Goal: Task Accomplishment & Management: Complete application form

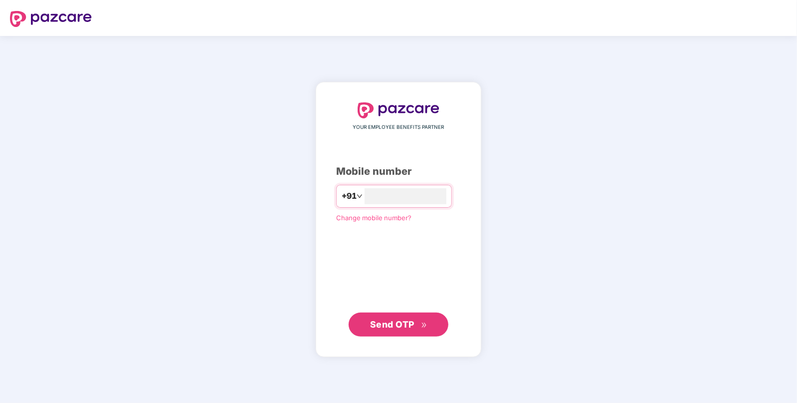
type input "**********"
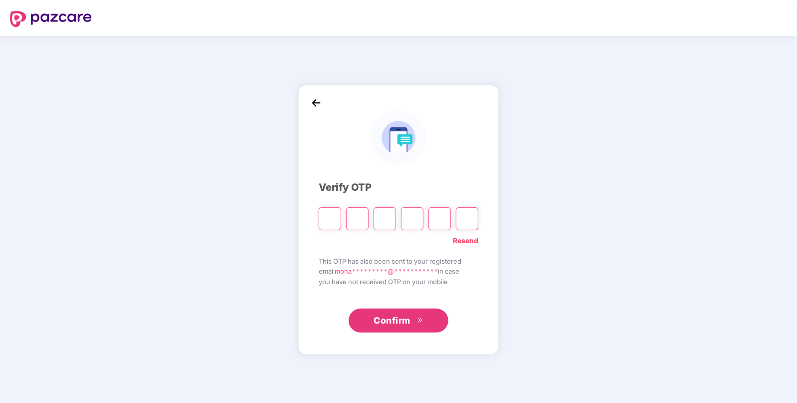
paste input "*"
type input "*"
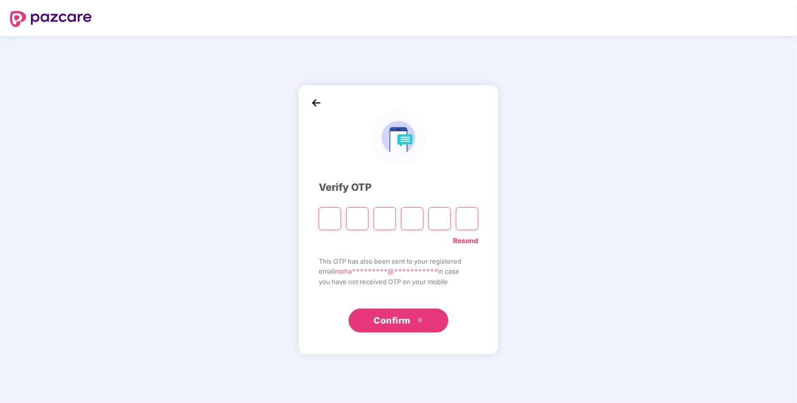
type input "*"
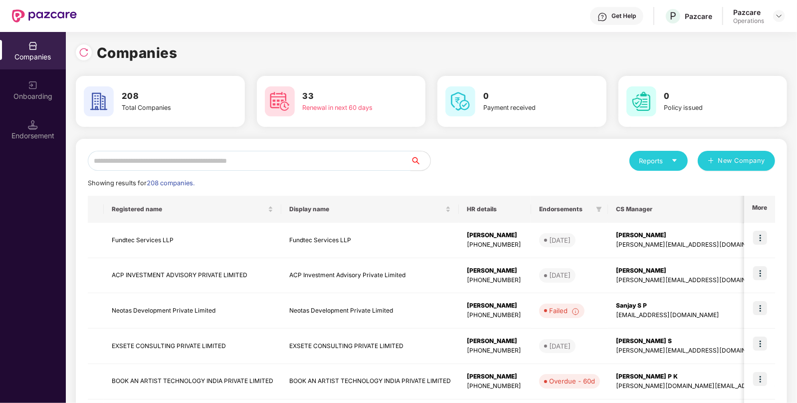
click at [289, 156] on input "text" at bounding box center [249, 161] width 323 height 20
paste input "**********"
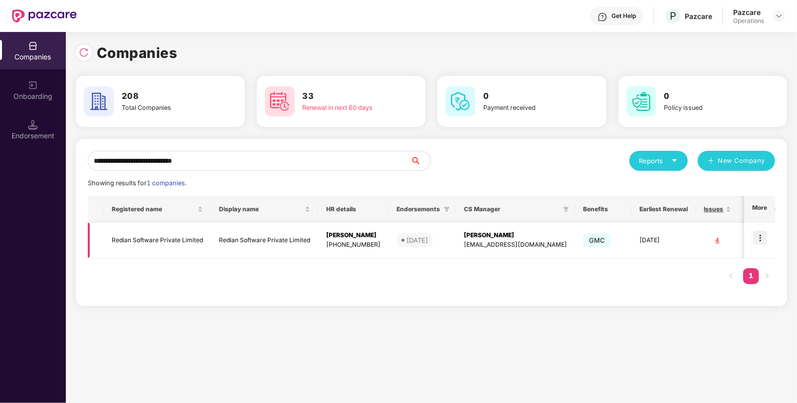
type input "**********"
click at [164, 240] on td "Redian Software Private Limited" at bounding box center [157, 240] width 107 height 35
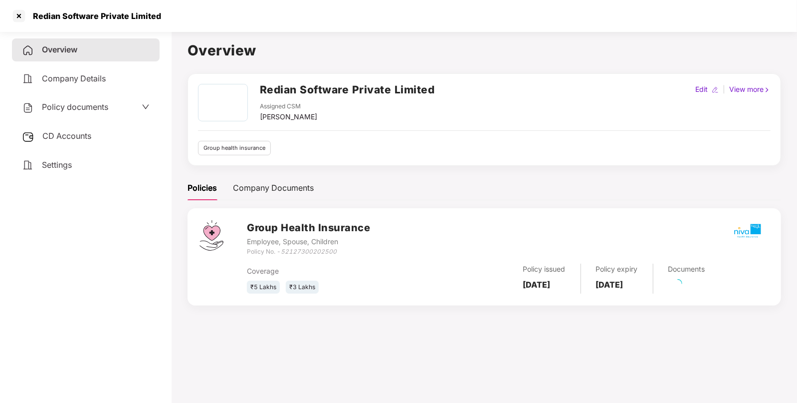
click at [119, 104] on div "Policy documents" at bounding box center [86, 107] width 128 height 13
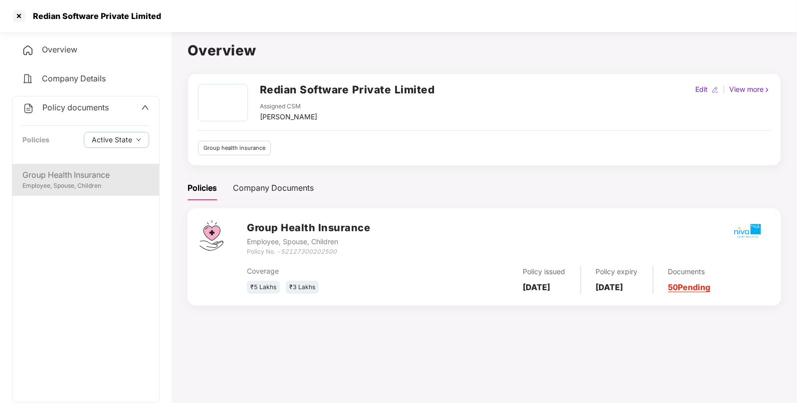
click at [116, 180] on div "Group Health Insurance" at bounding box center [85, 175] width 127 height 12
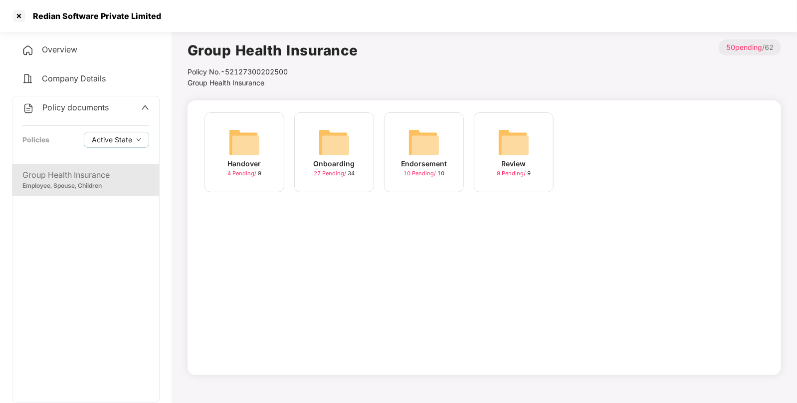
click at [452, 137] on div "Endorsement 10 Pending / 10" at bounding box center [424, 152] width 80 height 80
click at [445, 142] on div "September-2025 10 Pending / 10" at bounding box center [424, 152] width 80 height 80
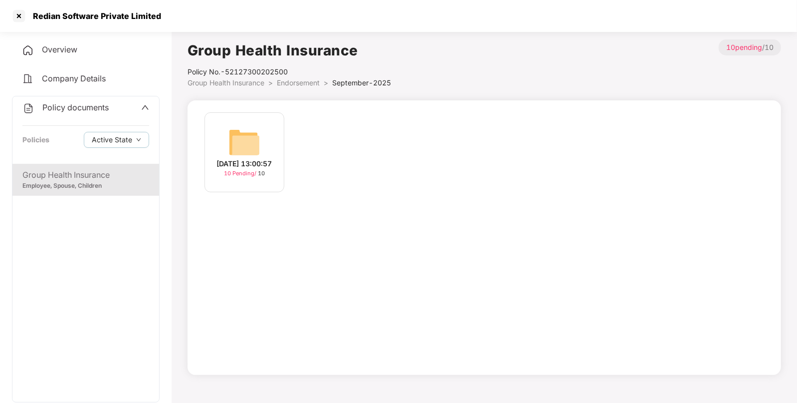
click at [262, 158] on div "19-Sep-2025 13:00:57" at bounding box center [244, 163] width 55 height 11
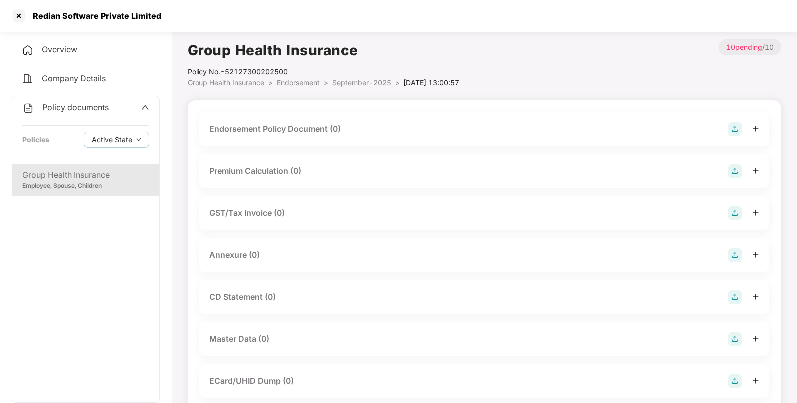
click at [736, 128] on img at bounding box center [735, 129] width 14 height 14
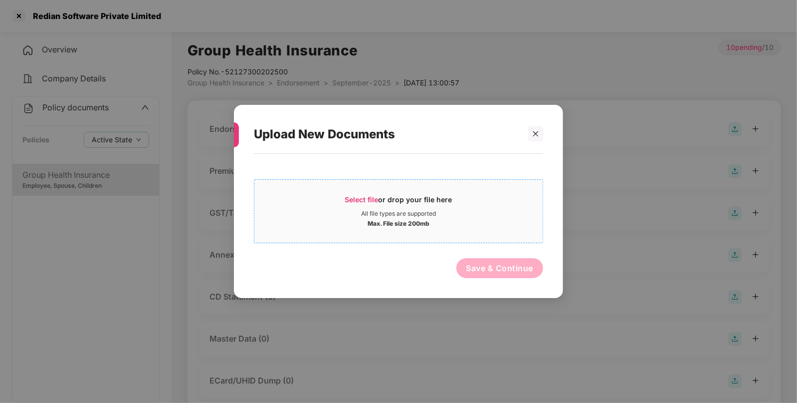
click at [428, 221] on div "Max. File size 200mb" at bounding box center [399, 223] width 62 height 10
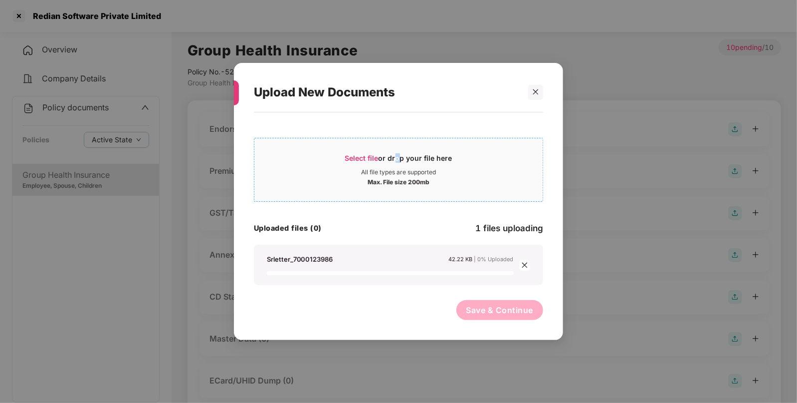
click at [396, 162] on div "Select file or drop your file here" at bounding box center [398, 160] width 107 height 15
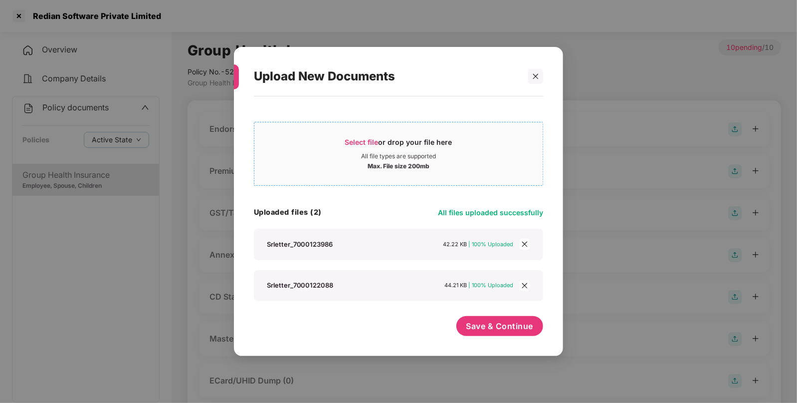
click at [338, 173] on div "Select file or drop your file here All file types are supported Max. File size …" at bounding box center [398, 154] width 289 height 64
click at [367, 156] on div "All file types are supported" at bounding box center [398, 156] width 75 height 8
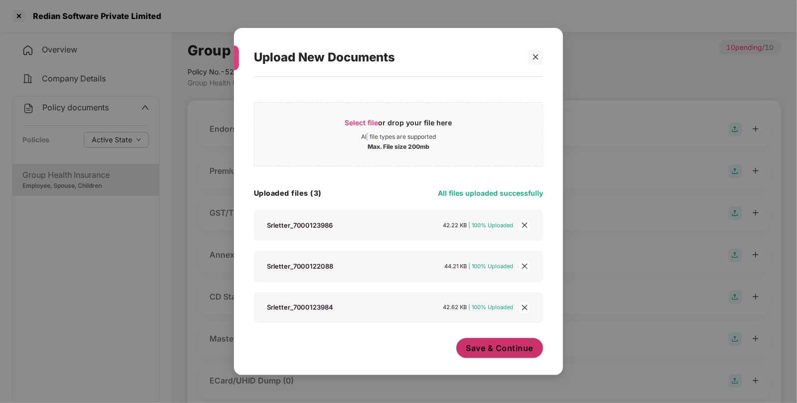
click at [500, 353] on span "Save & Continue" at bounding box center [500, 347] width 67 height 11
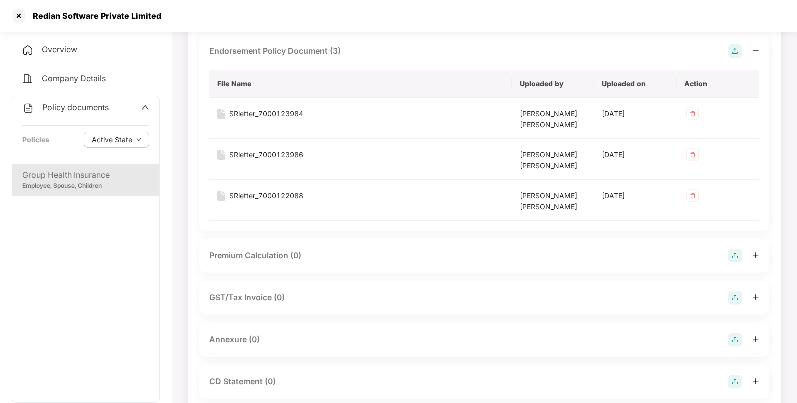
scroll to position [78, 0]
click at [737, 342] on img at bounding box center [735, 339] width 14 height 14
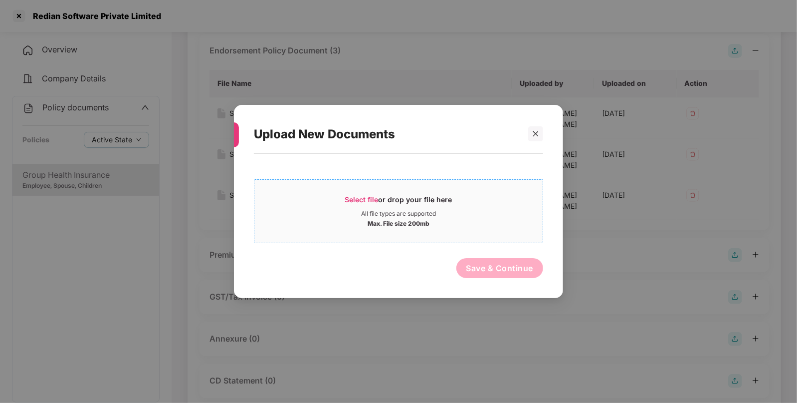
click at [422, 202] on div "Select file or drop your file here" at bounding box center [398, 202] width 107 height 15
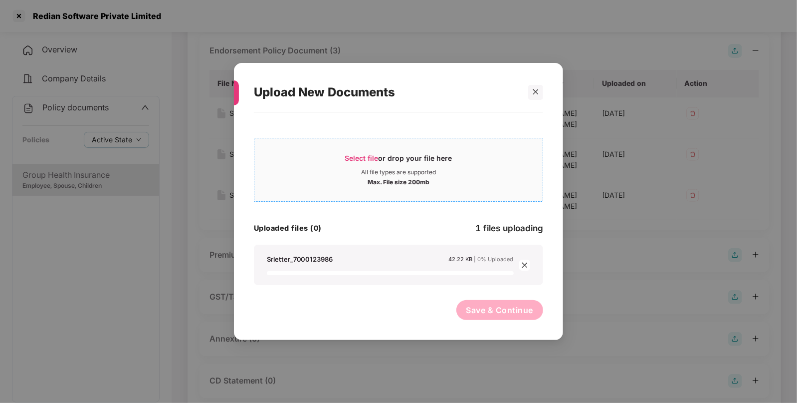
click at [339, 149] on span "Select file or drop your file here All file types are supported Max. File size …" at bounding box center [398, 170] width 288 height 48
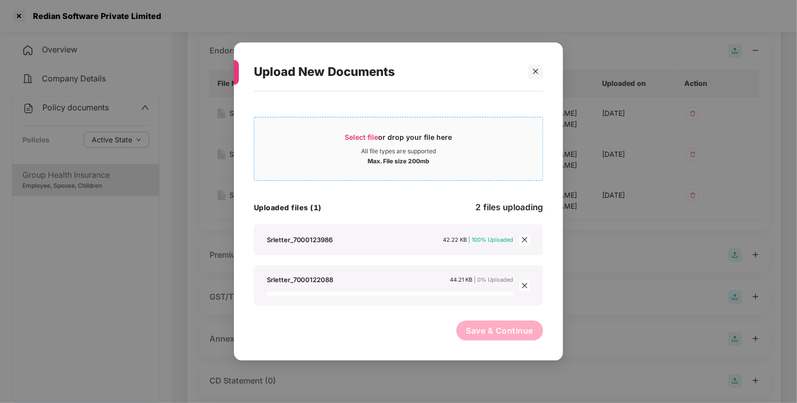
click at [350, 145] on div "Select file or drop your file here" at bounding box center [398, 139] width 107 height 15
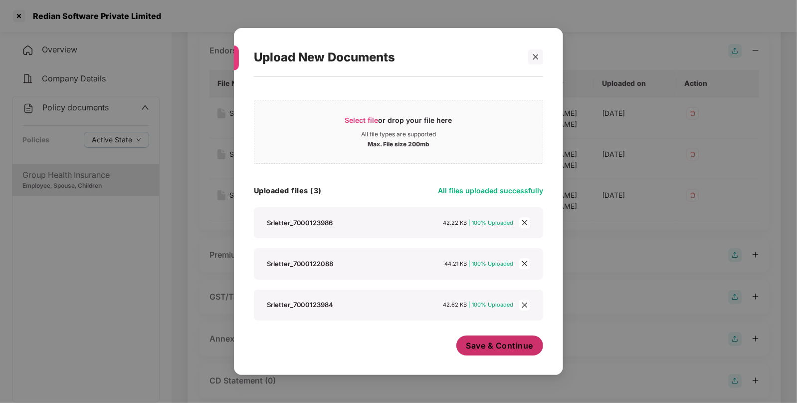
scroll to position [2, 0]
click at [486, 337] on button "Save & Continue" at bounding box center [500, 345] width 87 height 20
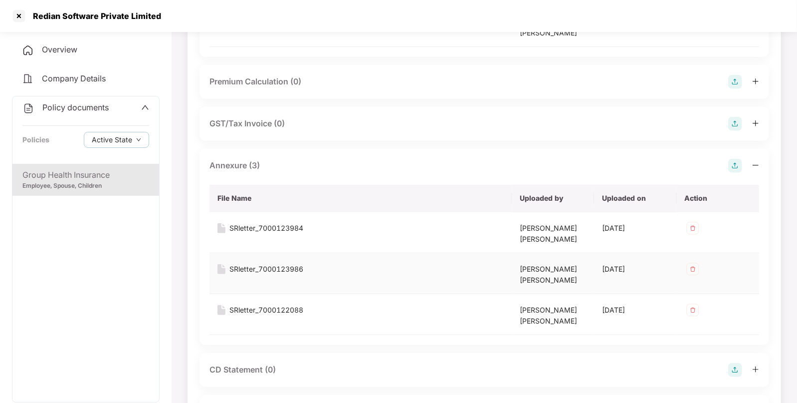
scroll to position [476, 0]
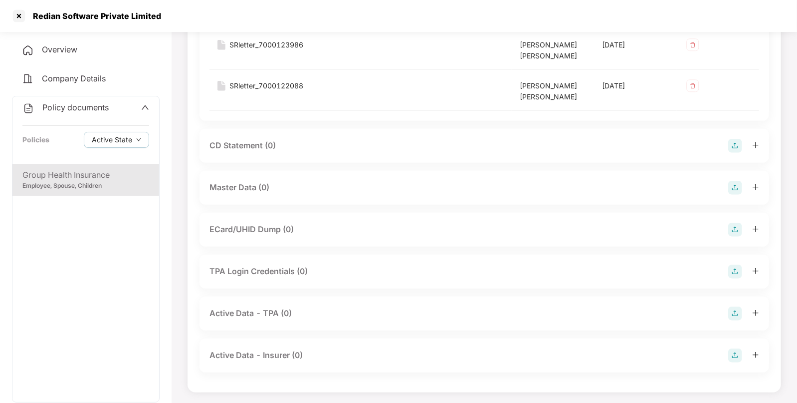
click at [731, 186] on img at bounding box center [735, 188] width 14 height 14
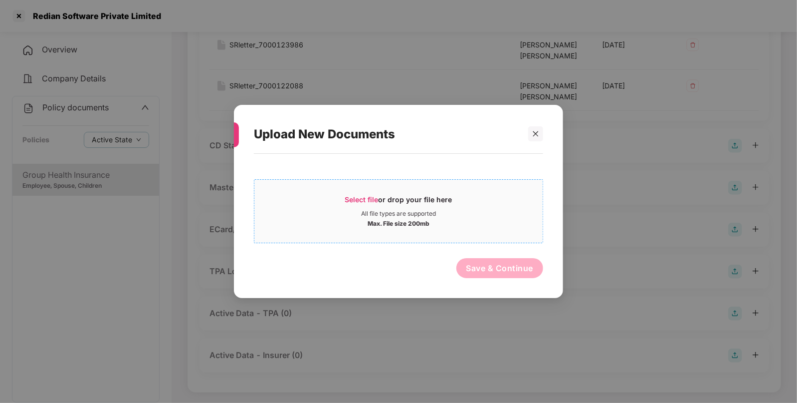
click at [410, 197] on div "Select file or drop your file here" at bounding box center [398, 202] width 107 height 15
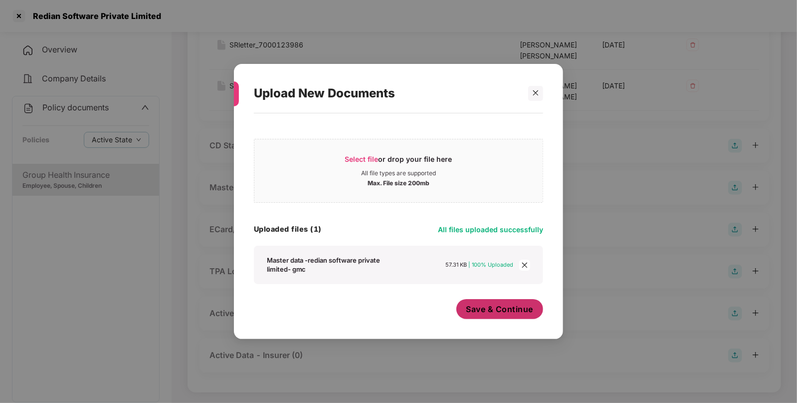
click at [488, 312] on span "Save & Continue" at bounding box center [500, 308] width 67 height 11
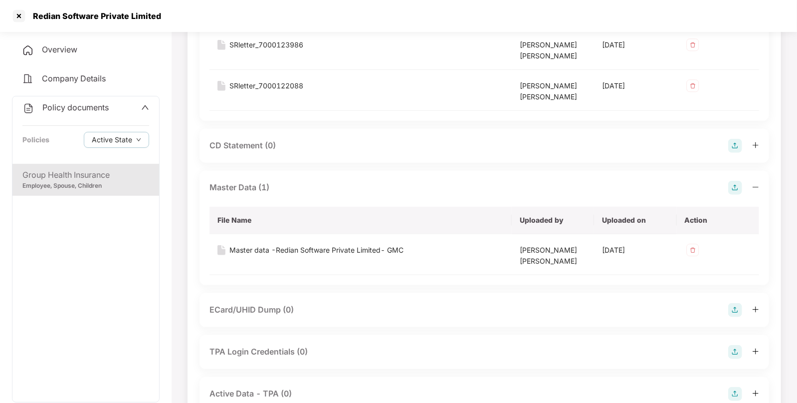
scroll to position [556, 0]
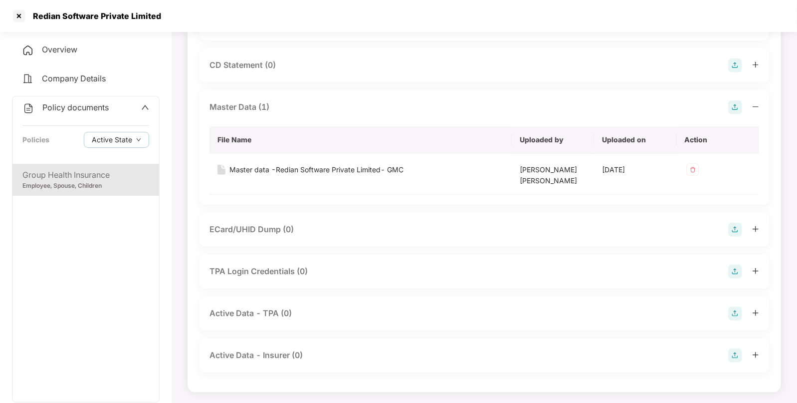
click at [59, 116] on div "Policy documents Policies Active State" at bounding box center [85, 129] width 147 height 67
click at [81, 107] on span "Policy documents" at bounding box center [75, 107] width 66 height 10
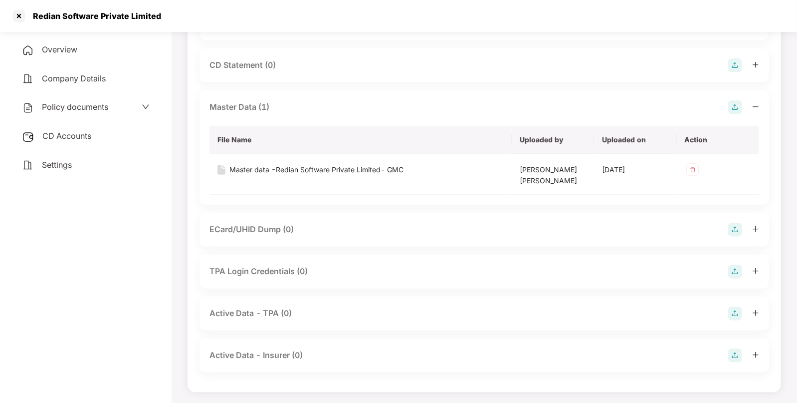
click at [89, 136] on span "CD Accounts" at bounding box center [66, 136] width 49 height 10
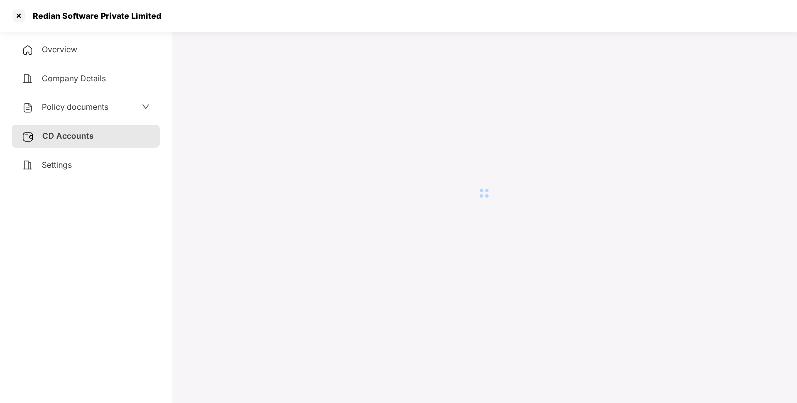
scroll to position [27, 0]
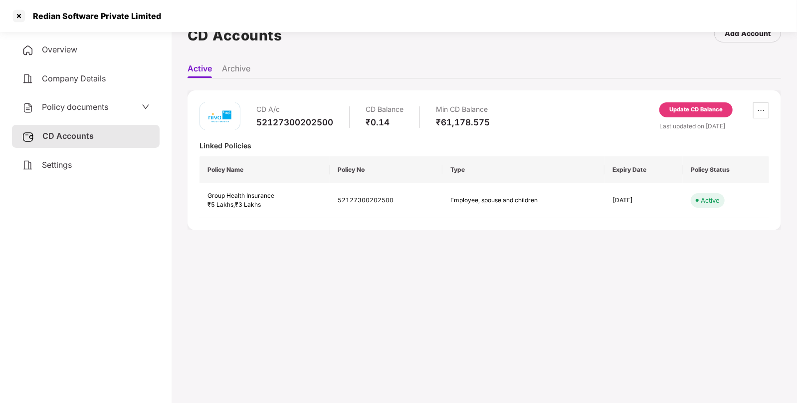
click at [692, 107] on div "Update CD Balance" at bounding box center [696, 109] width 53 height 9
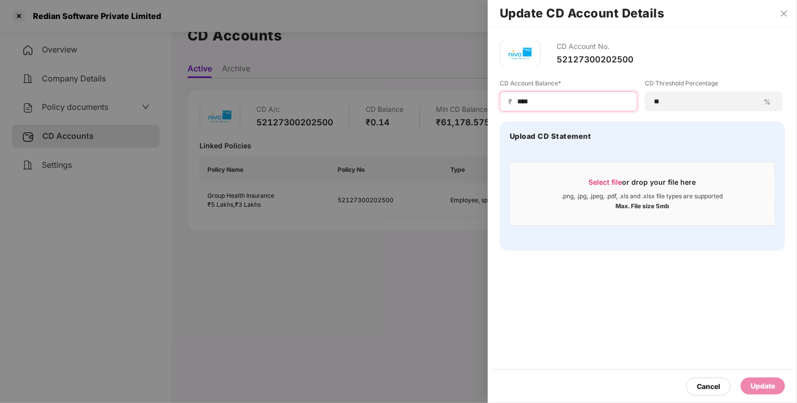
click at [585, 102] on input "****" at bounding box center [572, 101] width 113 height 10
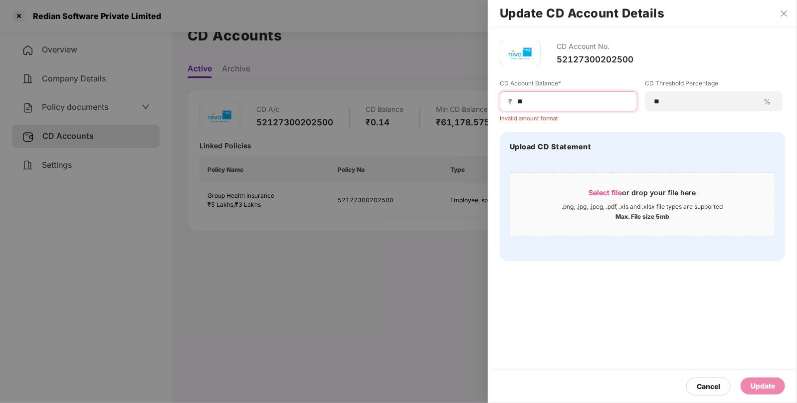
type input "*"
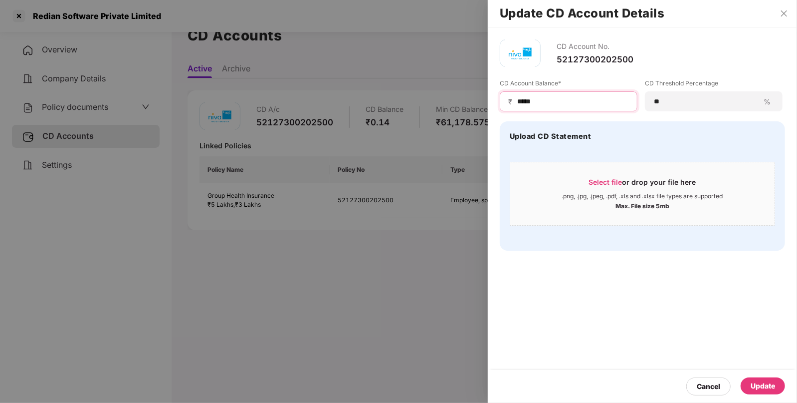
type input "*****"
click at [765, 377] on div "Update" at bounding box center [763, 385] width 44 height 17
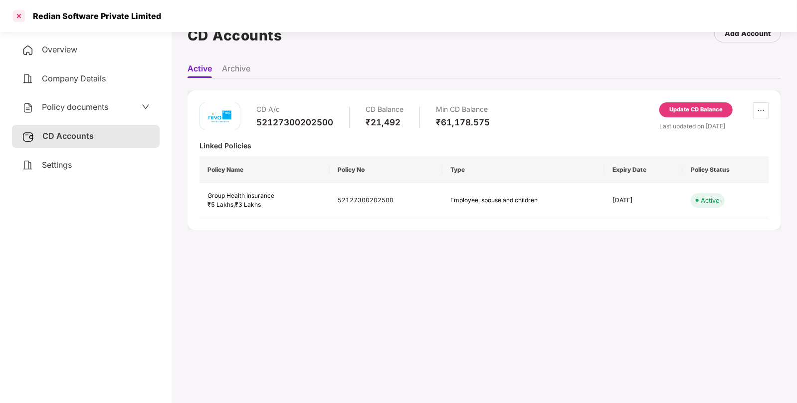
click at [17, 17] on div at bounding box center [19, 16] width 16 height 16
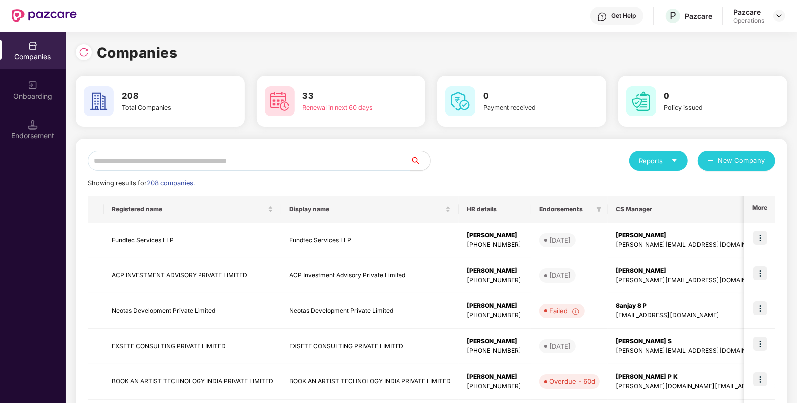
click at [227, 169] on input "text" at bounding box center [249, 161] width 323 height 20
paste input "**********"
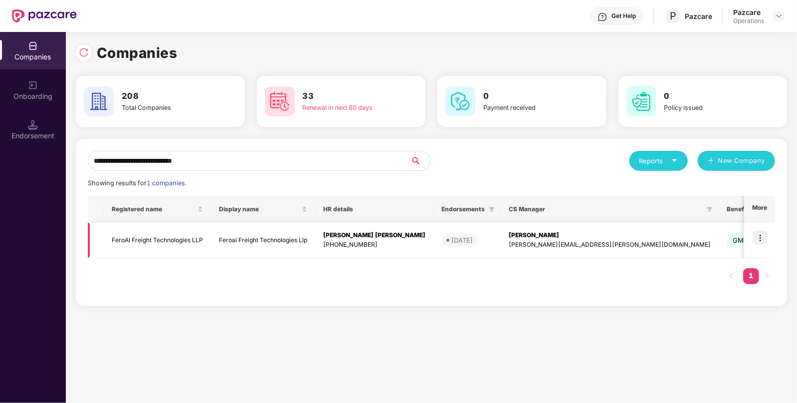
type input "**********"
click at [162, 236] on td "FeroAI Freight Technologies LLP" at bounding box center [157, 240] width 107 height 35
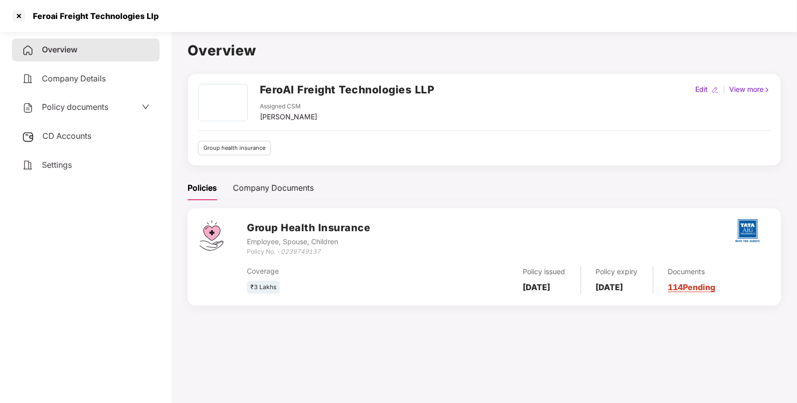
drag, startPoint x: 93, startPoint y: 106, endPoint x: 90, endPoint y: 113, distance: 7.4
click at [93, 106] on span "Policy documents" at bounding box center [75, 107] width 66 height 10
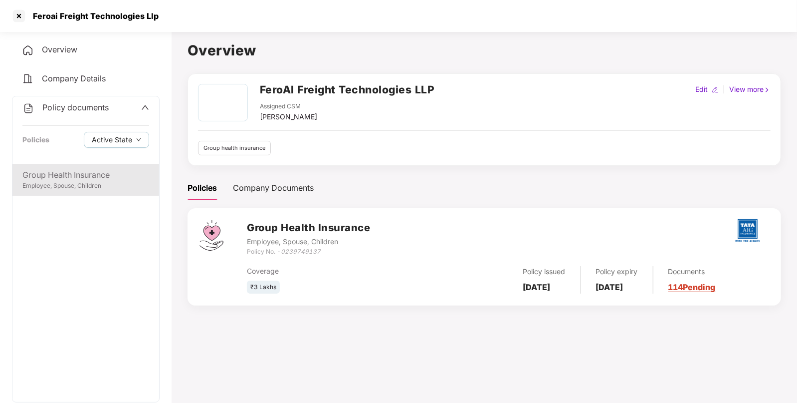
click at [76, 177] on div "Group Health Insurance" at bounding box center [85, 175] width 127 height 12
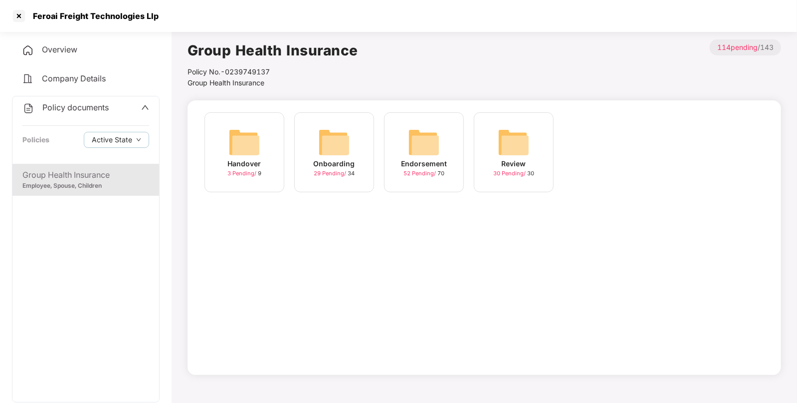
click at [432, 139] on img at bounding box center [424, 142] width 32 height 32
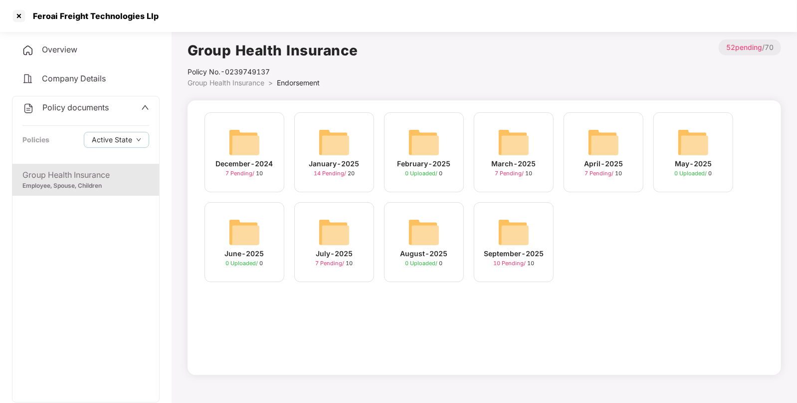
click at [516, 232] on img at bounding box center [514, 232] width 32 height 32
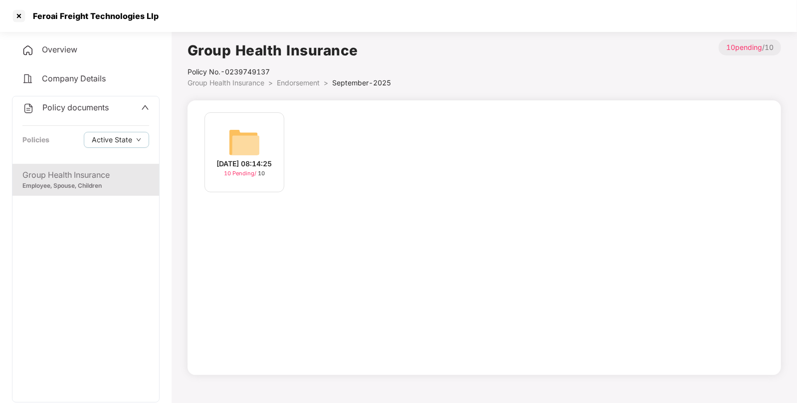
click at [277, 142] on div "19-Sep-2025 08:14:25 10 Pending / 10" at bounding box center [245, 152] width 80 height 80
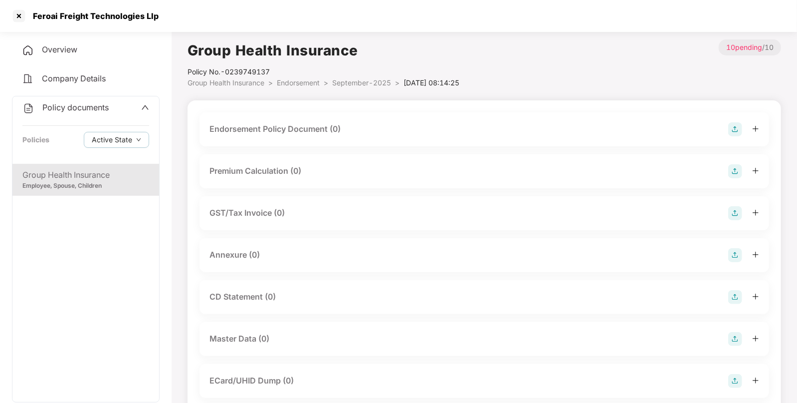
click at [730, 131] on img at bounding box center [735, 129] width 14 height 14
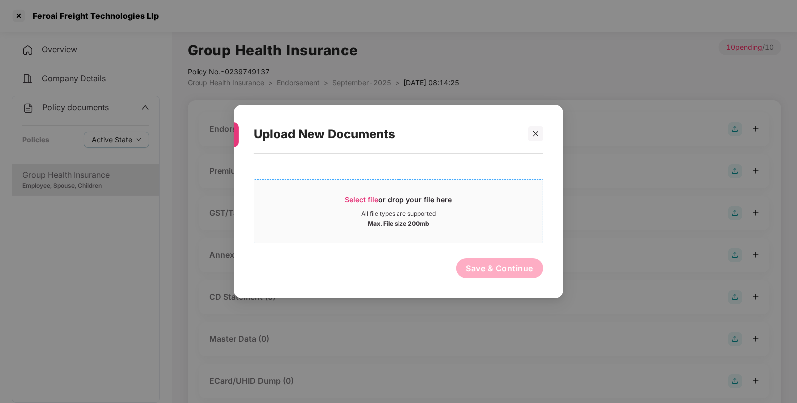
click at [480, 190] on span "Select file or drop your file here All file types are supported Max. File size …" at bounding box center [398, 211] width 288 height 48
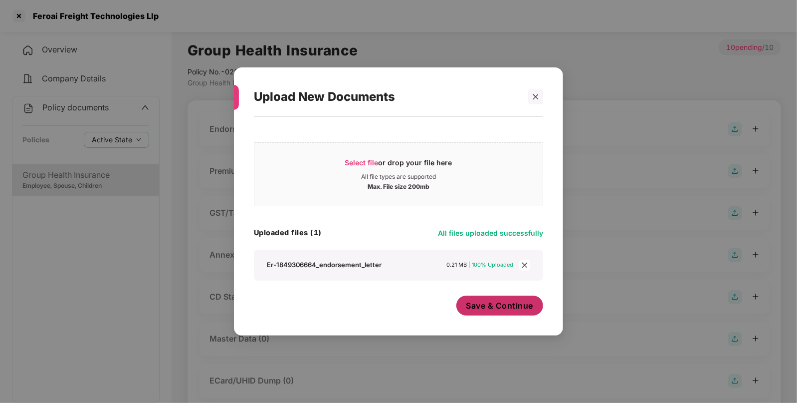
click at [519, 313] on button "Save & Continue" at bounding box center [500, 305] width 87 height 20
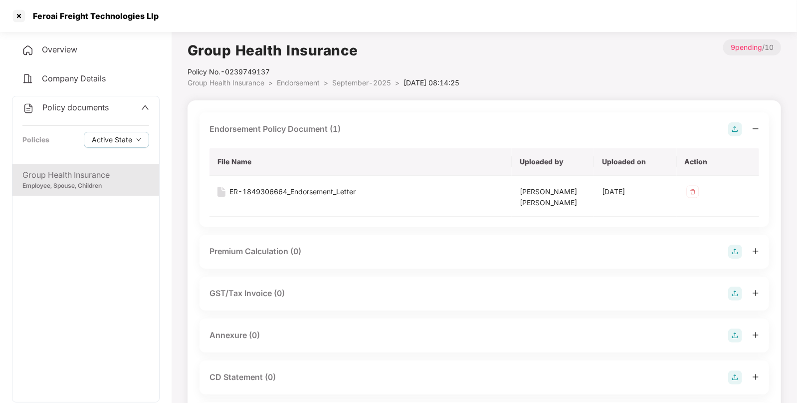
click at [736, 333] on img at bounding box center [735, 335] width 14 height 14
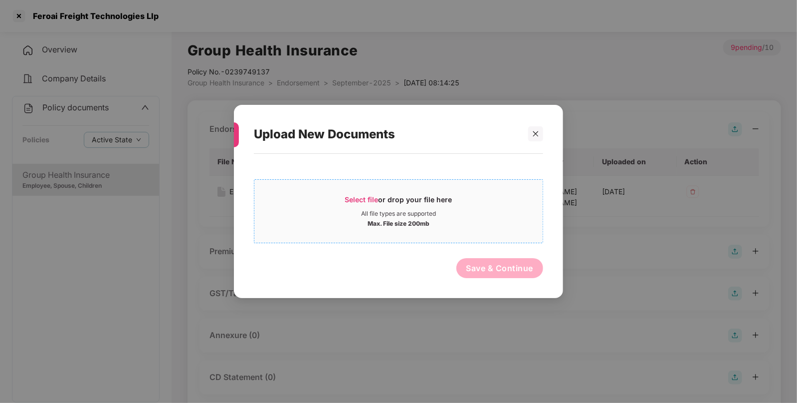
click at [420, 217] on div "All file types are supported" at bounding box center [398, 214] width 75 height 8
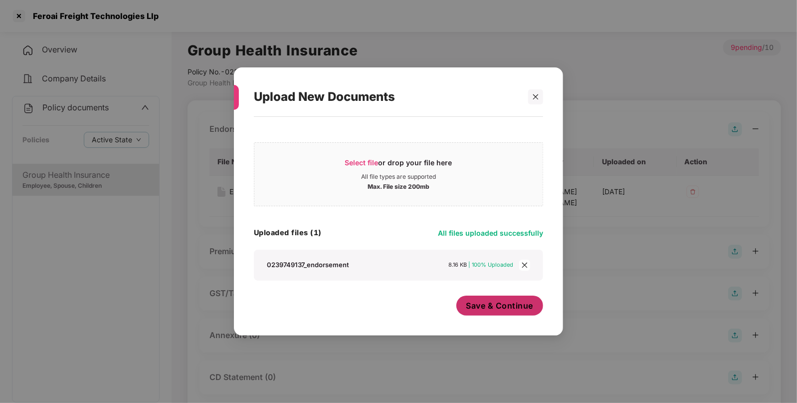
click at [495, 310] on span "Save & Continue" at bounding box center [500, 305] width 67 height 11
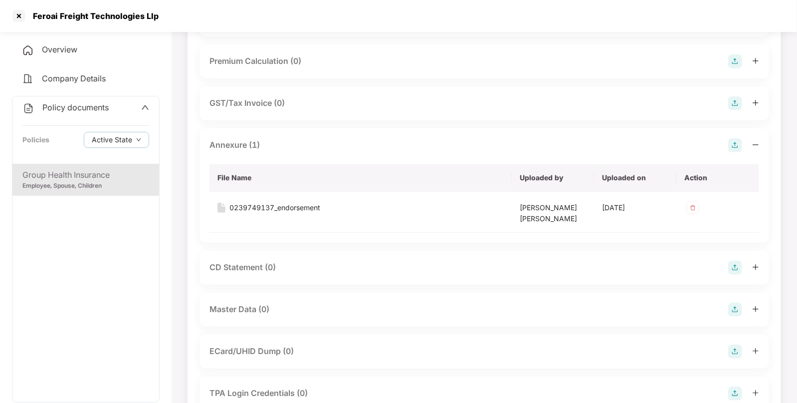
scroll to position [192, 0]
click at [737, 307] on img at bounding box center [735, 308] width 14 height 14
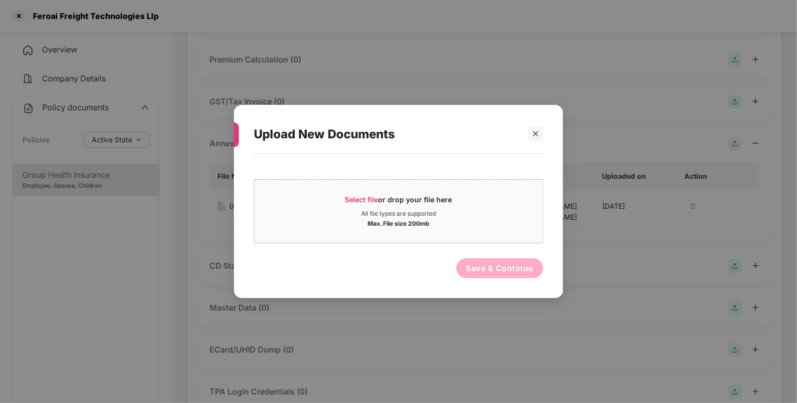
click at [456, 226] on div "Max. File size 200mb" at bounding box center [398, 223] width 288 height 10
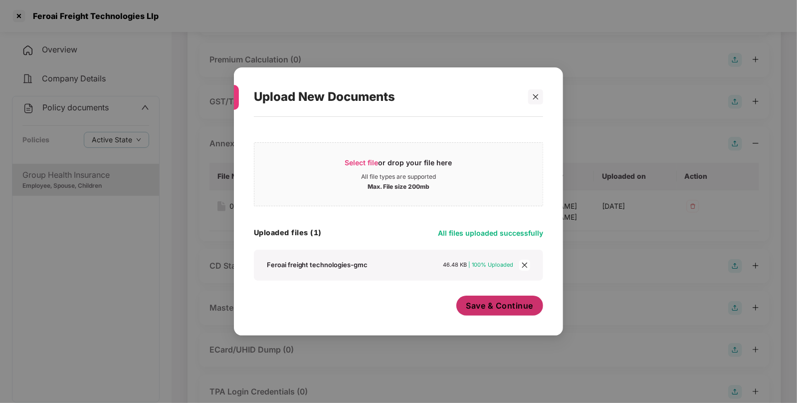
click at [526, 311] on span "Save & Continue" at bounding box center [500, 305] width 67 height 11
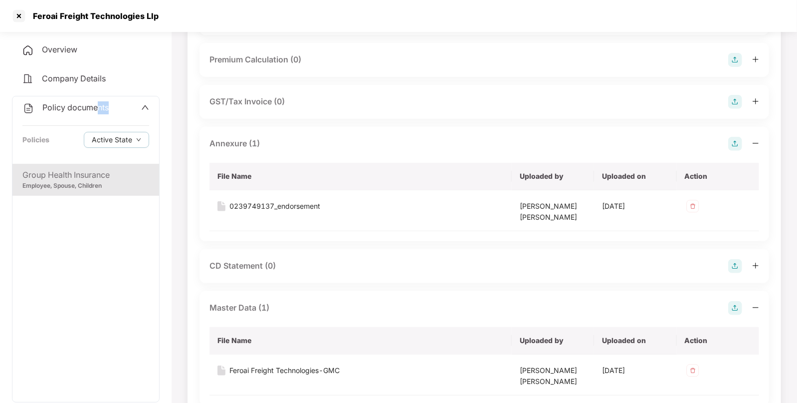
click at [96, 115] on div "Policy documents Policies Active State" at bounding box center [85, 129] width 147 height 67
click at [87, 106] on span "Policy documents" at bounding box center [75, 107] width 66 height 10
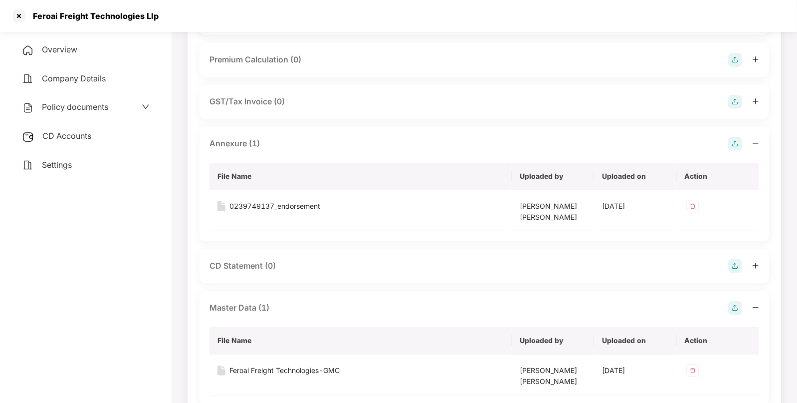
click at [67, 147] on div "CD Accounts" at bounding box center [86, 136] width 148 height 23
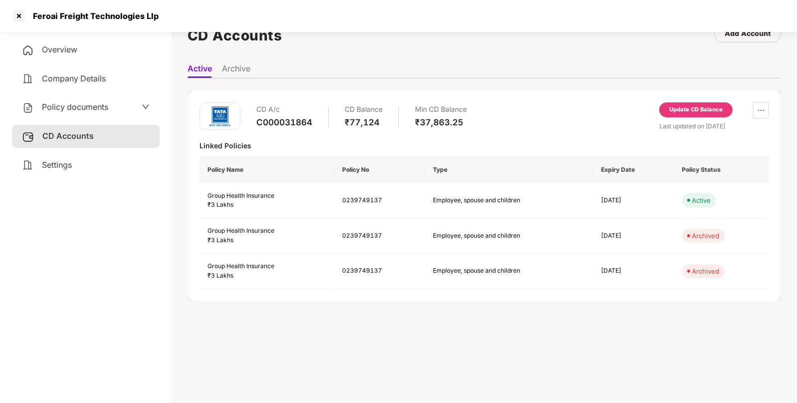
click at [712, 107] on div "Update CD Balance" at bounding box center [696, 109] width 53 height 9
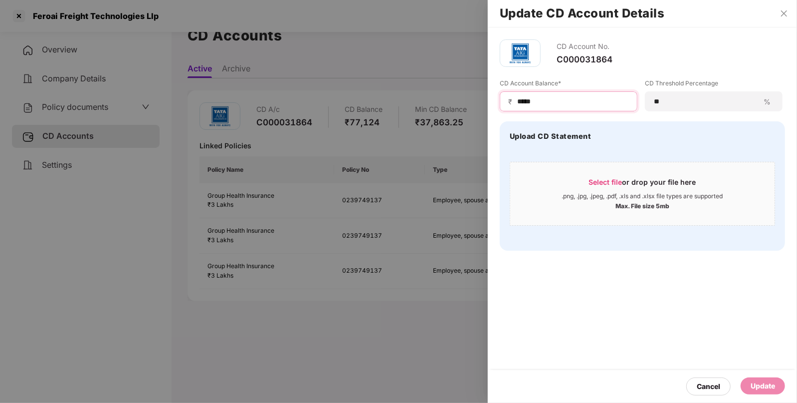
click at [579, 102] on input "*****" at bounding box center [572, 101] width 113 height 10
type input "*"
type input "*****"
click at [758, 378] on div "Update" at bounding box center [763, 385] width 44 height 17
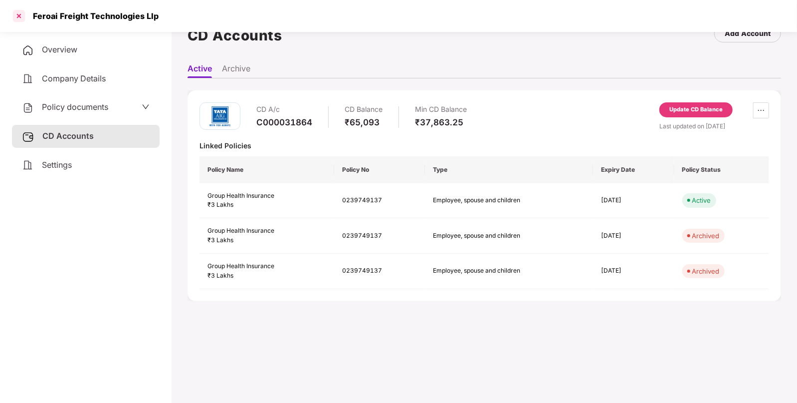
click at [15, 20] on div at bounding box center [19, 16] width 16 height 16
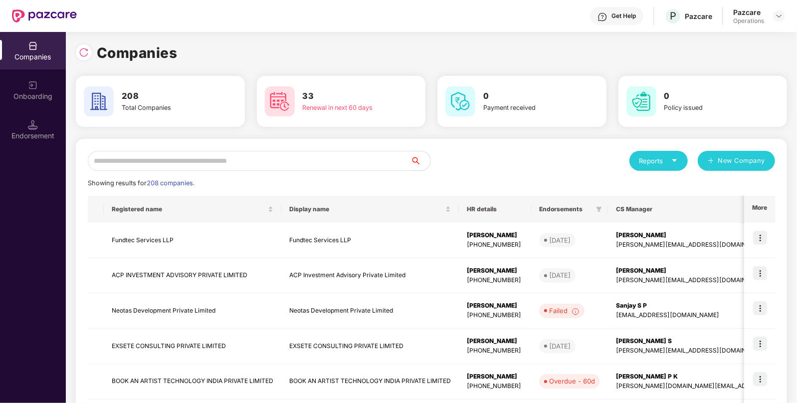
click at [276, 152] on input "text" at bounding box center [249, 161] width 323 height 20
paste input "**********"
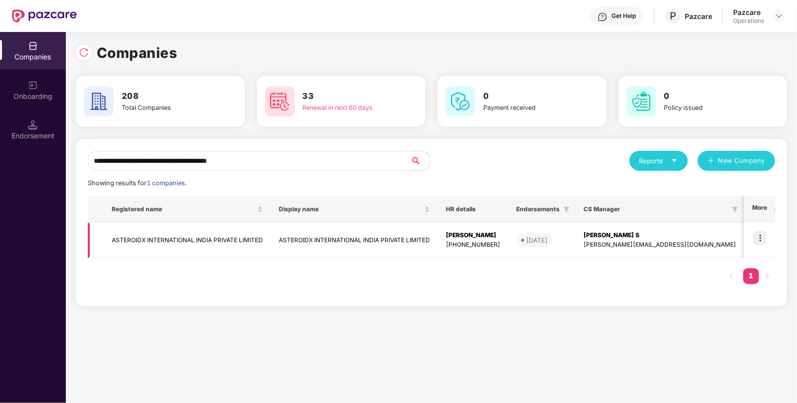
type input "**********"
click at [763, 239] on img at bounding box center [760, 238] width 14 height 14
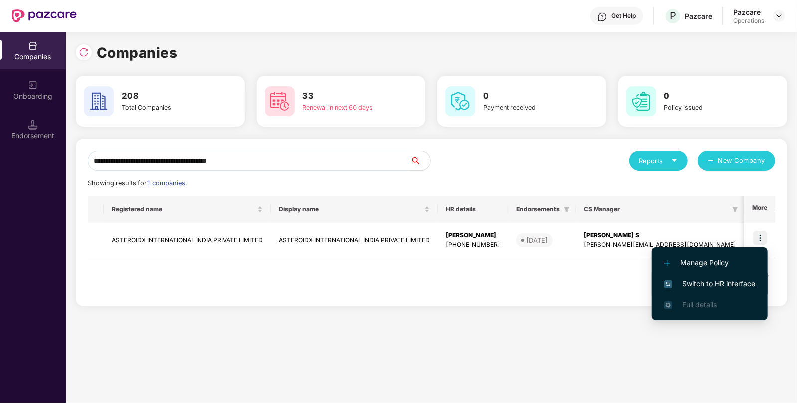
click at [696, 285] on span "Switch to HR interface" at bounding box center [710, 283] width 91 height 11
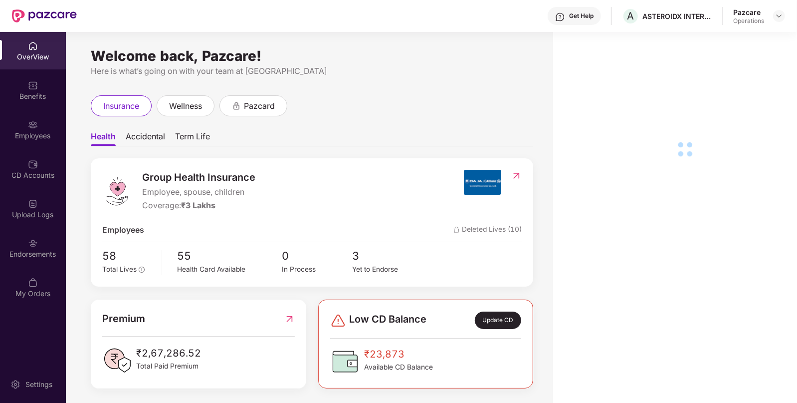
click at [40, 245] on div "Endorsements" at bounding box center [33, 247] width 66 height 37
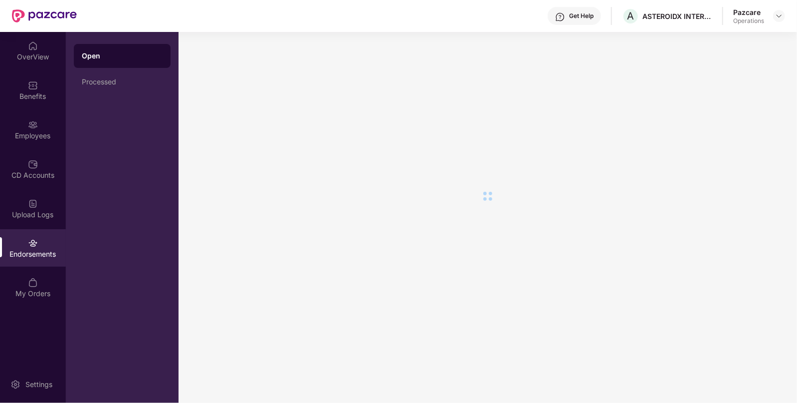
click at [40, 245] on div "Endorsements" at bounding box center [33, 247] width 66 height 37
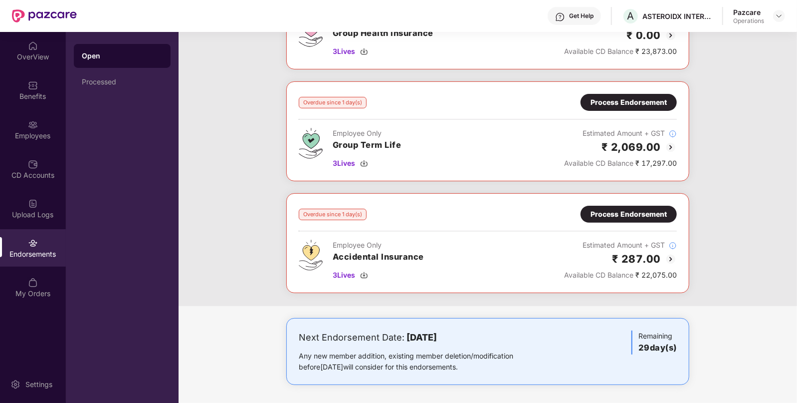
scroll to position [117, 0]
click at [349, 274] on span "3 Lives" at bounding box center [344, 274] width 22 height 11
click at [624, 210] on div "Process Endorsement" at bounding box center [629, 214] width 76 height 11
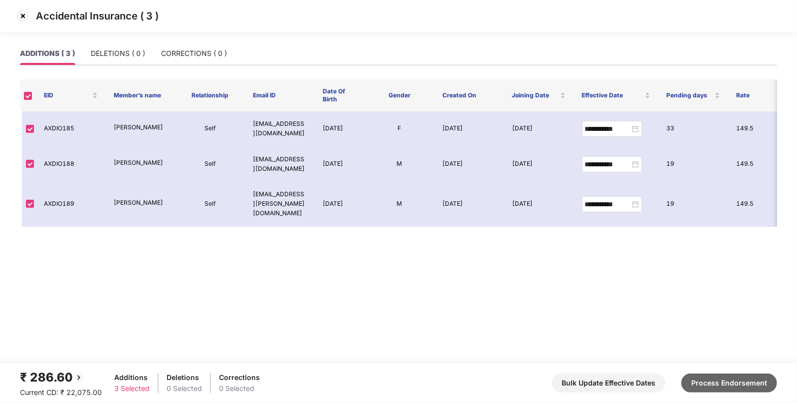
click at [714, 379] on button "Process Endorsement" at bounding box center [730, 382] width 96 height 19
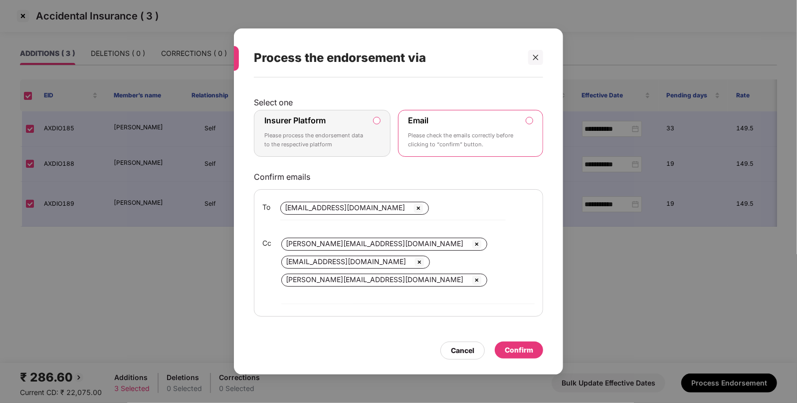
click at [345, 144] on p "Please process the endorsement data to the respective platform" at bounding box center [315, 139] width 102 height 17
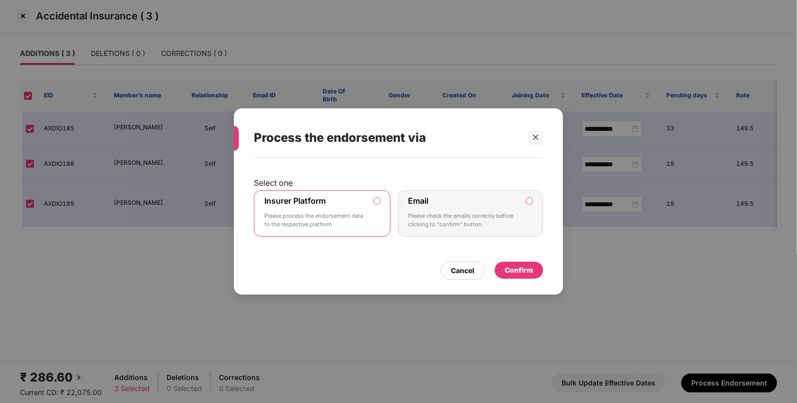
click at [505, 263] on div "Confirm" at bounding box center [519, 269] width 48 height 17
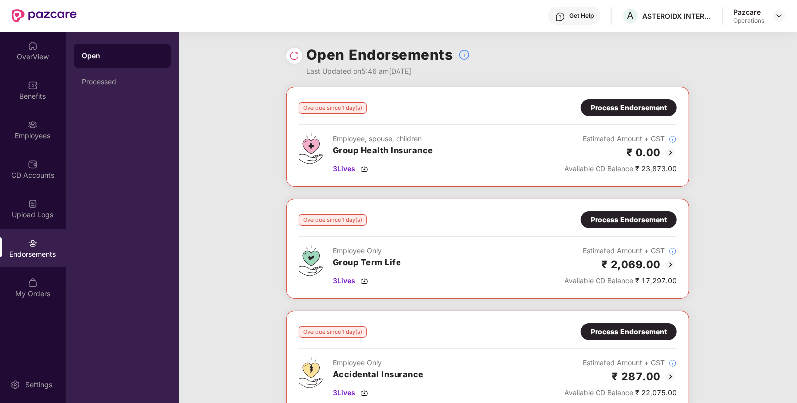
click at [297, 62] on div "Open Endorsements Last Updated on 5:46 am, 21 Sep 2025" at bounding box center [487, 59] width 403 height 55
click at [299, 52] on img at bounding box center [294, 56] width 10 height 10
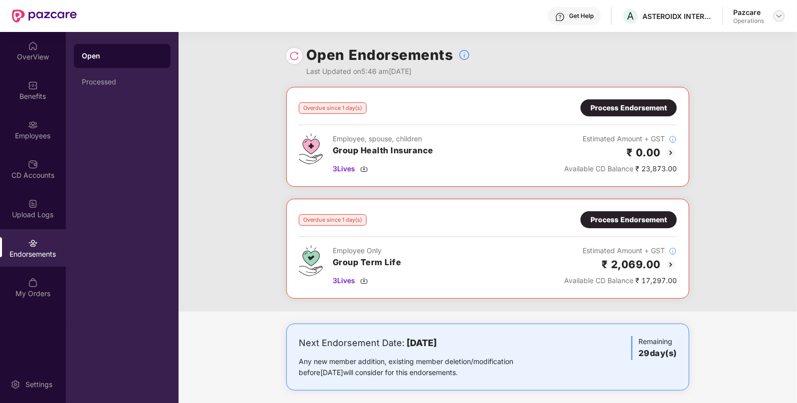
click at [777, 13] on img at bounding box center [779, 16] width 8 height 8
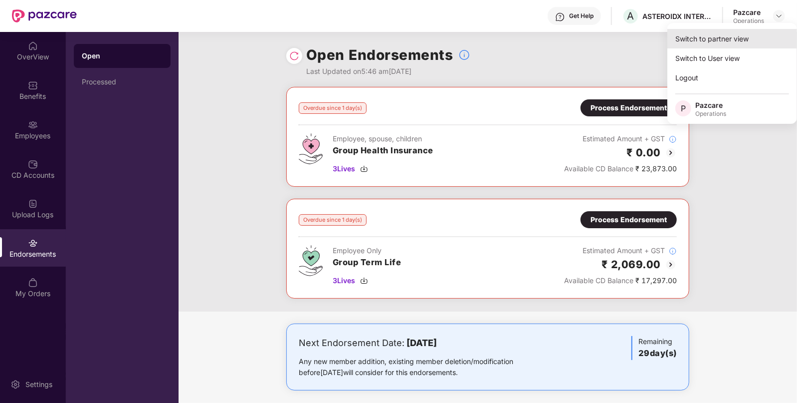
click at [724, 45] on div "Switch to partner view" at bounding box center [733, 38] width 130 height 19
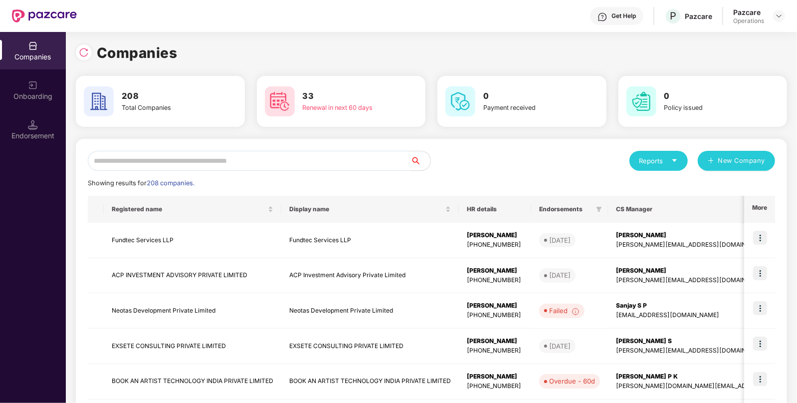
click at [314, 159] on input "text" at bounding box center [249, 161] width 323 height 20
paste input "**********"
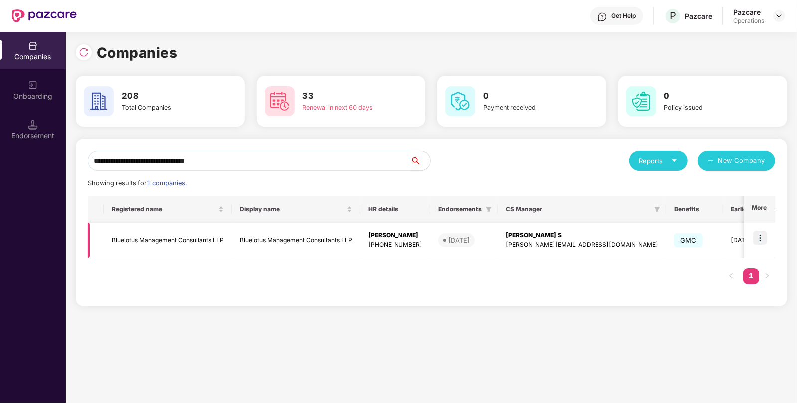
type input "**********"
click at [759, 237] on img at bounding box center [760, 238] width 14 height 14
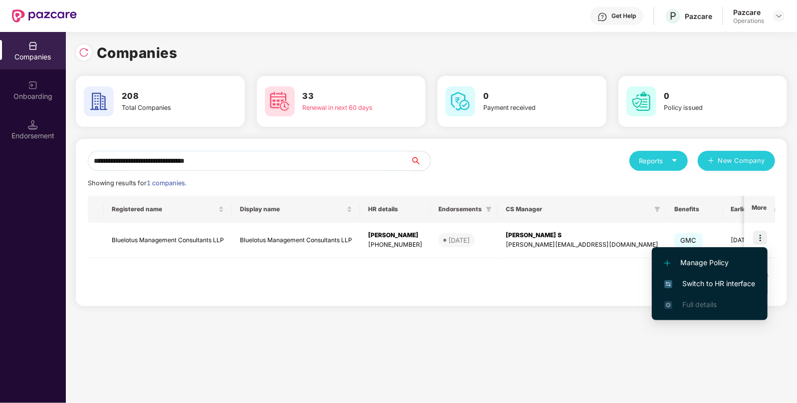
click at [728, 279] on span "Switch to HR interface" at bounding box center [710, 283] width 91 height 11
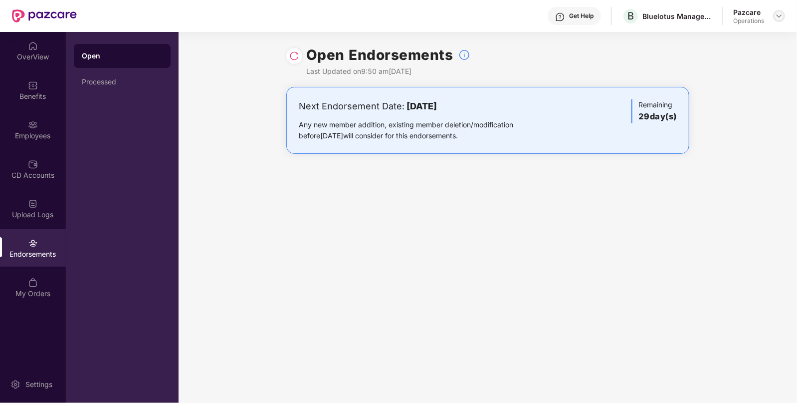
click at [776, 16] on img at bounding box center [779, 16] width 8 height 8
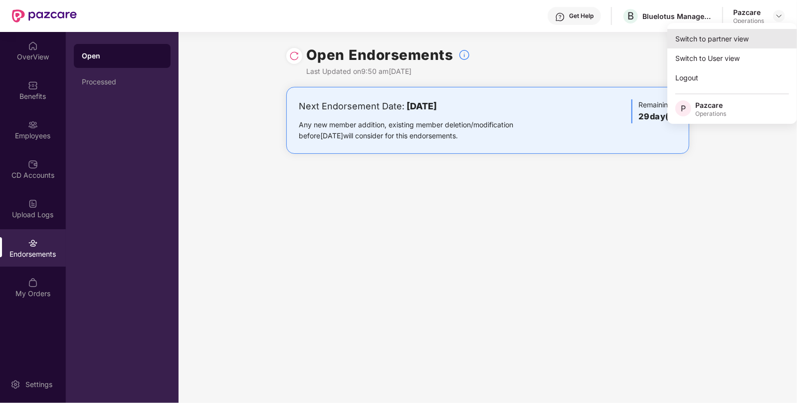
click at [761, 41] on div "Switch to partner view" at bounding box center [733, 38] width 130 height 19
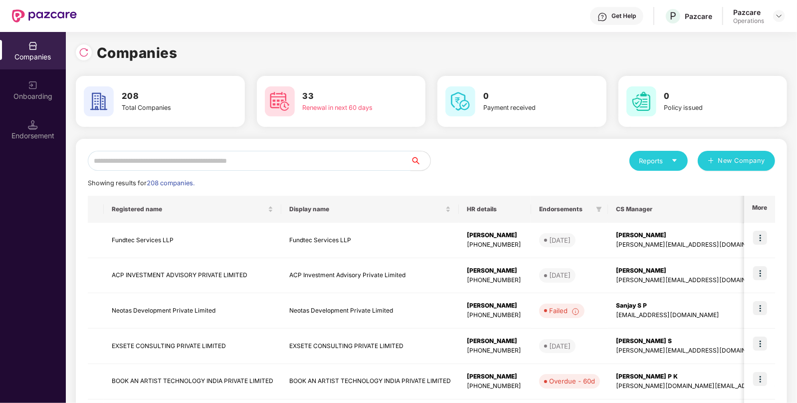
click at [392, 157] on input "text" at bounding box center [249, 161] width 323 height 20
paste input "**********"
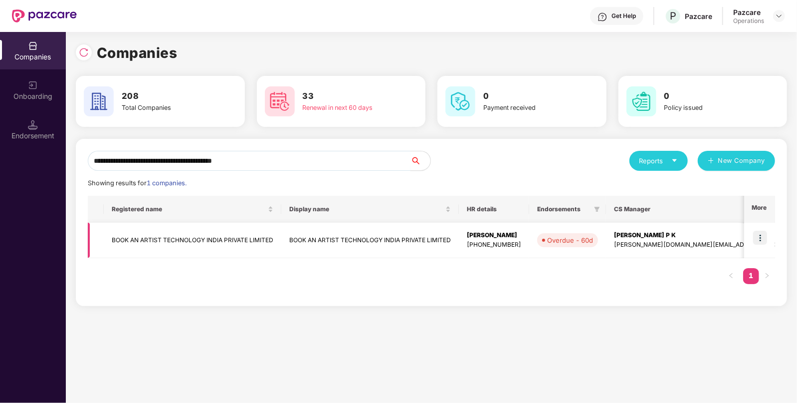
type input "**********"
click at [765, 242] on img at bounding box center [760, 238] width 14 height 14
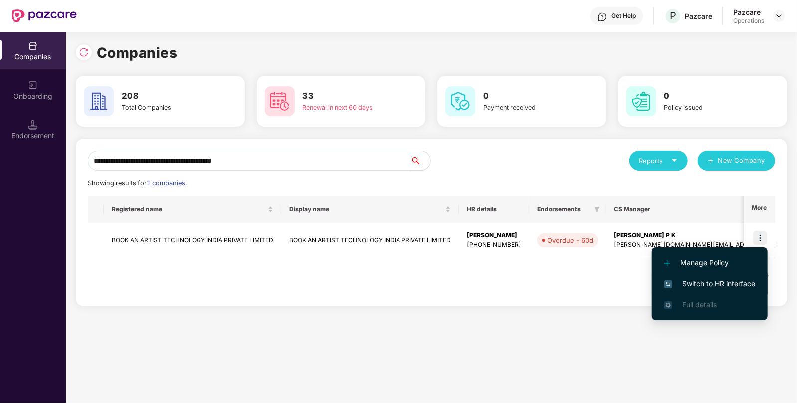
click at [728, 281] on span "Switch to HR interface" at bounding box center [710, 283] width 91 height 11
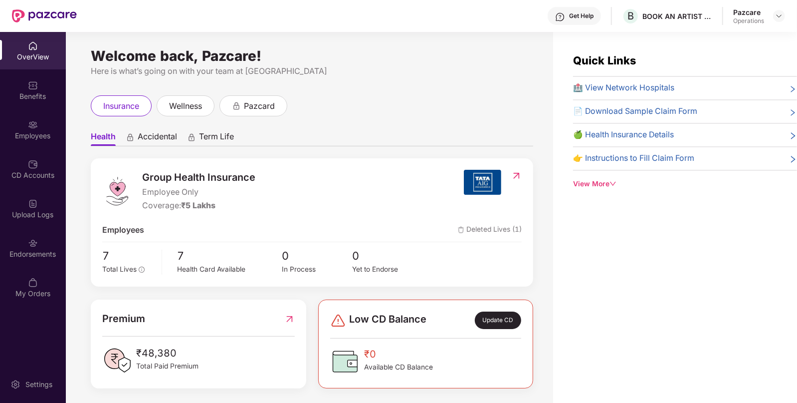
click at [26, 244] on div "Endorsements" at bounding box center [33, 247] width 66 height 37
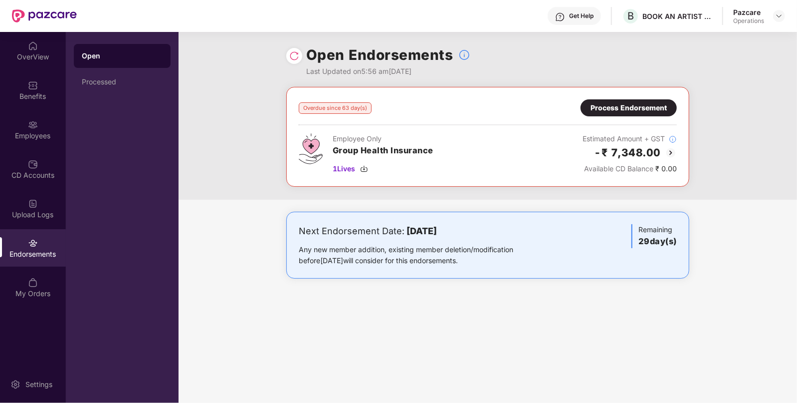
click at [640, 111] on div "Process Endorsement" at bounding box center [629, 107] width 76 height 11
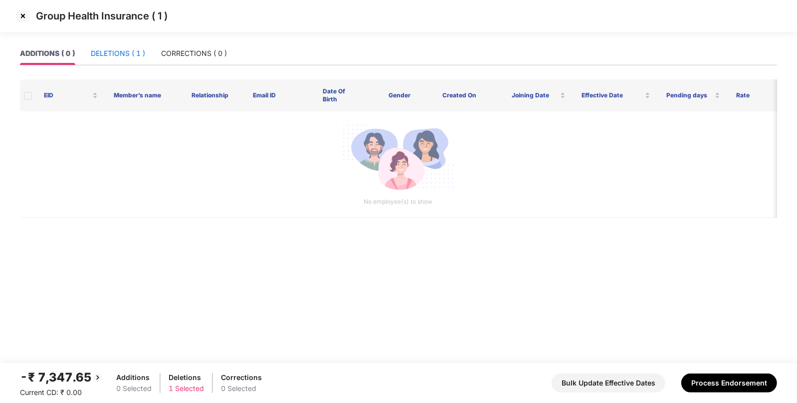
click at [142, 49] on div "DELETIONS ( 1 )" at bounding box center [118, 53] width 54 height 11
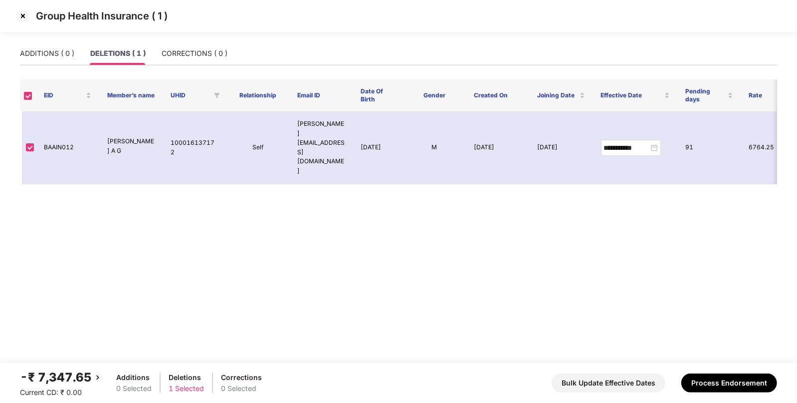
click at [24, 17] on img at bounding box center [23, 16] width 16 height 16
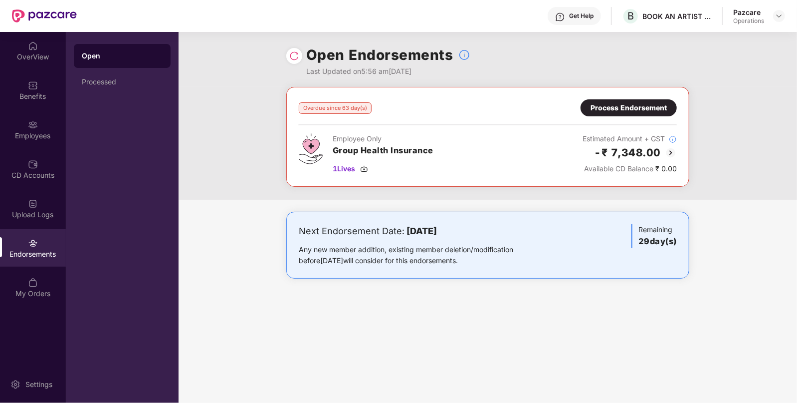
click at [626, 107] on div "Process Endorsement" at bounding box center [629, 107] width 76 height 11
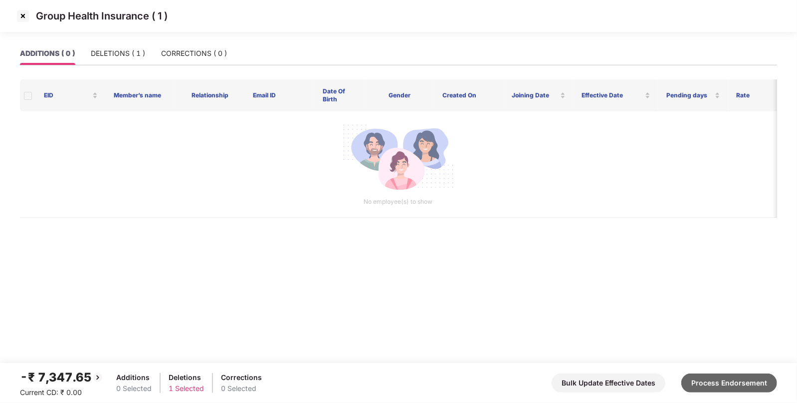
click at [728, 377] on button "Process Endorsement" at bounding box center [730, 382] width 96 height 19
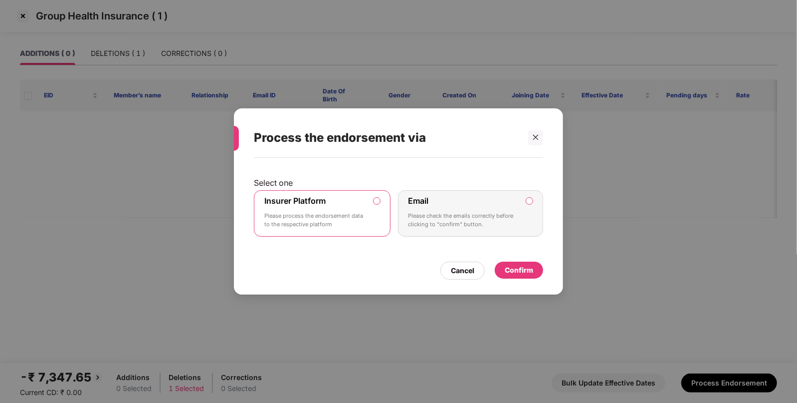
click at [519, 266] on div "Confirm" at bounding box center [519, 269] width 28 height 11
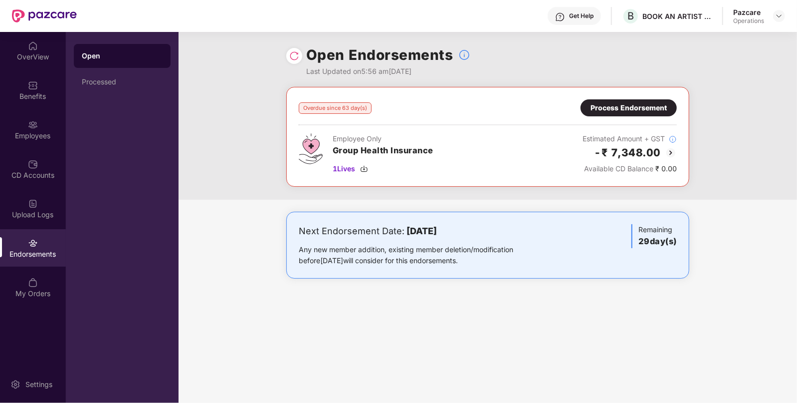
click at [294, 61] on div at bounding box center [294, 56] width 16 height 16
click at [293, 61] on div at bounding box center [294, 56] width 16 height 16
click at [300, 51] on div at bounding box center [294, 56] width 16 height 16
click at [295, 56] on img at bounding box center [294, 56] width 10 height 10
